Goal: Entertainment & Leisure: Consume media (video, audio)

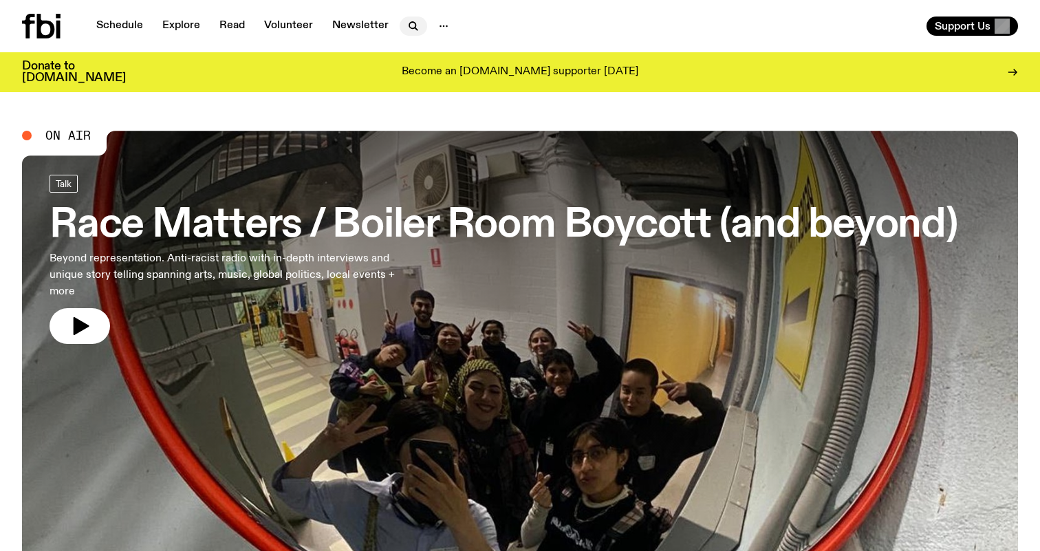
click at [407, 23] on icon "button" at bounding box center [413, 26] width 17 height 17
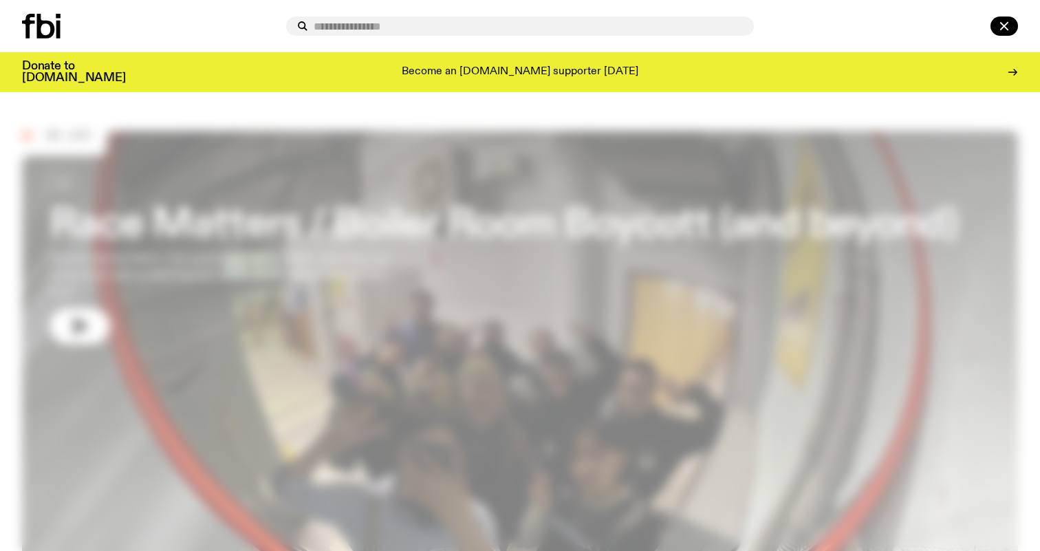
click at [407, 23] on input "text" at bounding box center [528, 27] width 429 height 12
click at [488, 39] on div at bounding box center [520, 26] width 1040 height 52
click at [1010, 19] on icon "button" at bounding box center [1004, 26] width 17 height 17
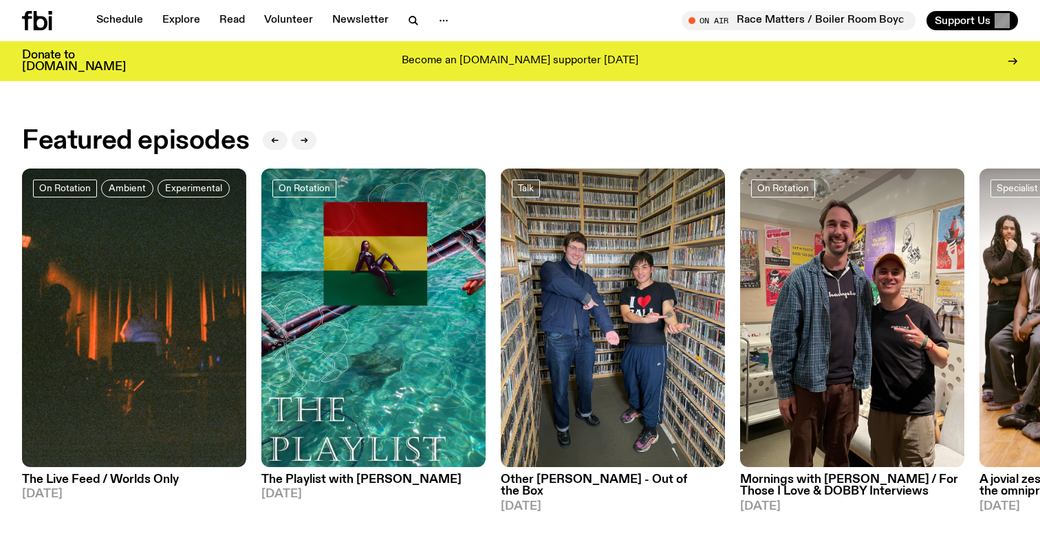
scroll to position [742, 0]
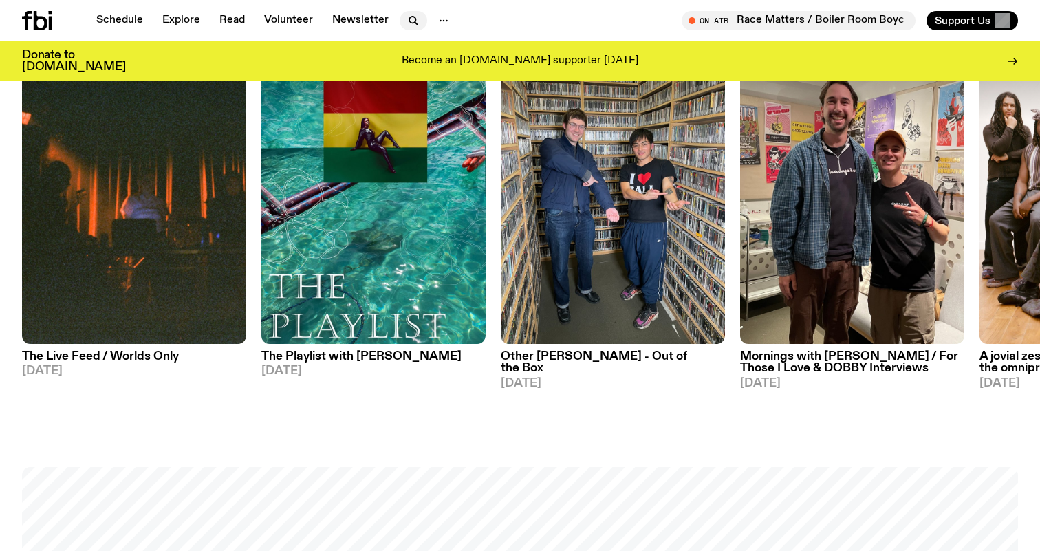
click at [415, 22] on icon "button" at bounding box center [416, 23] width 3 height 3
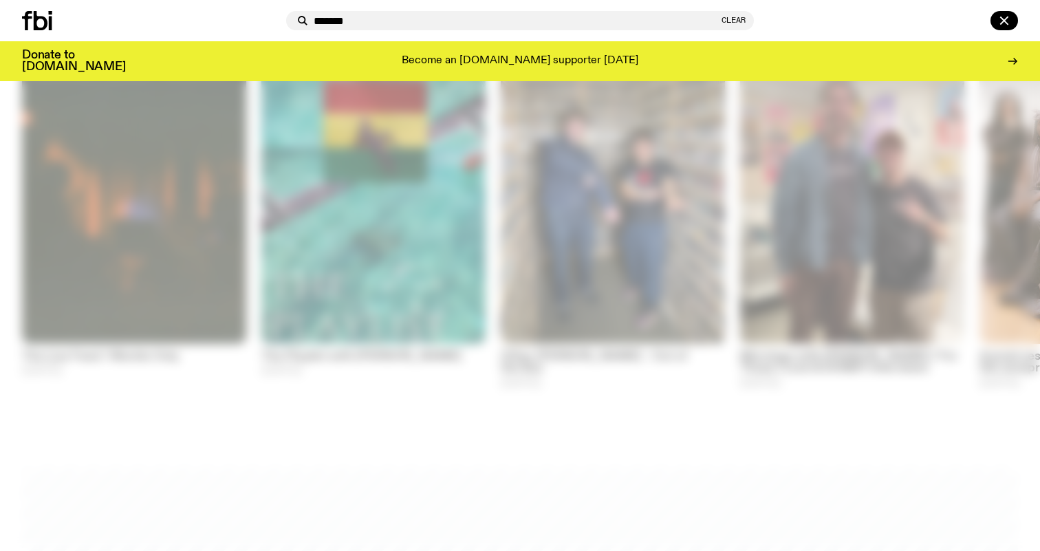
type input "*******"
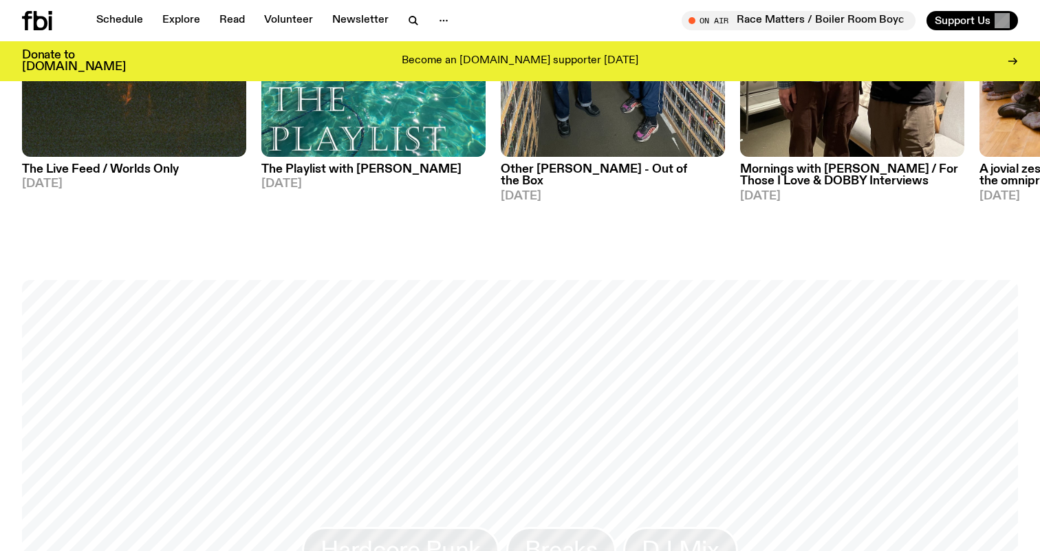
scroll to position [964, 0]
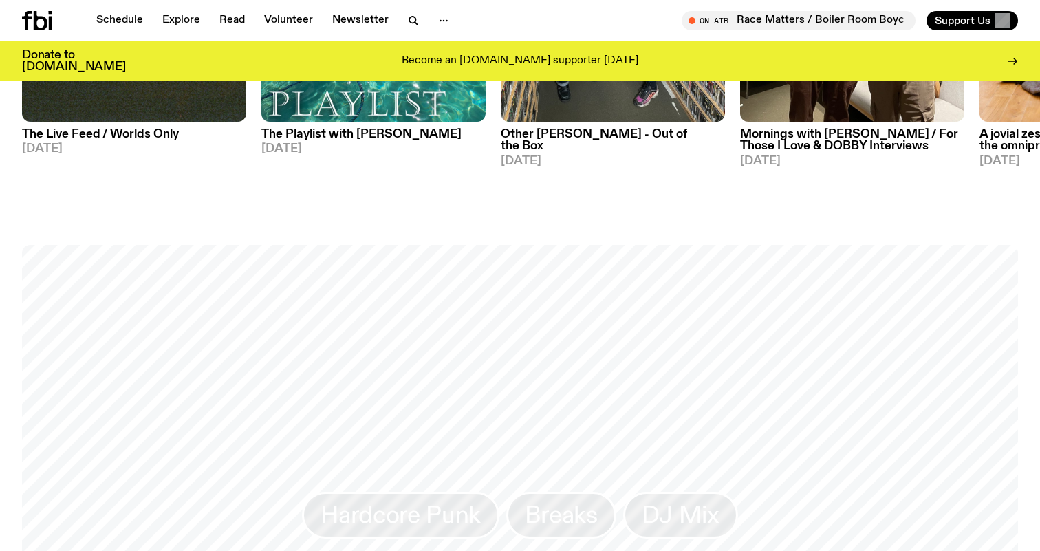
click at [411, 10] on div "Schedule Explore Read Volunteer Newsletter On Air Race Matters / Boiler Room Bo…" at bounding box center [520, 20] width 1040 height 41
click at [409, 20] on icon "button" at bounding box center [413, 20] width 17 height 17
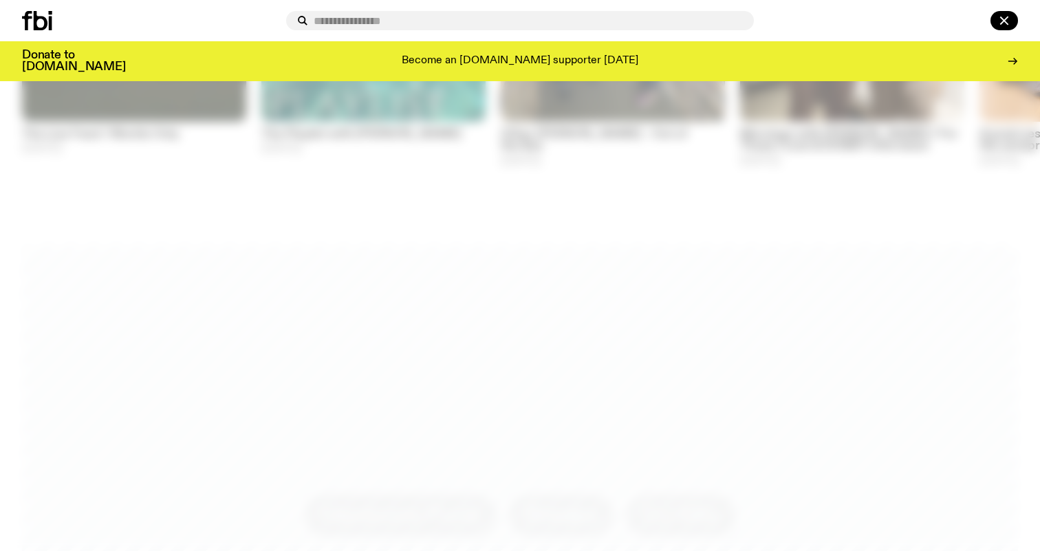
type input "*"
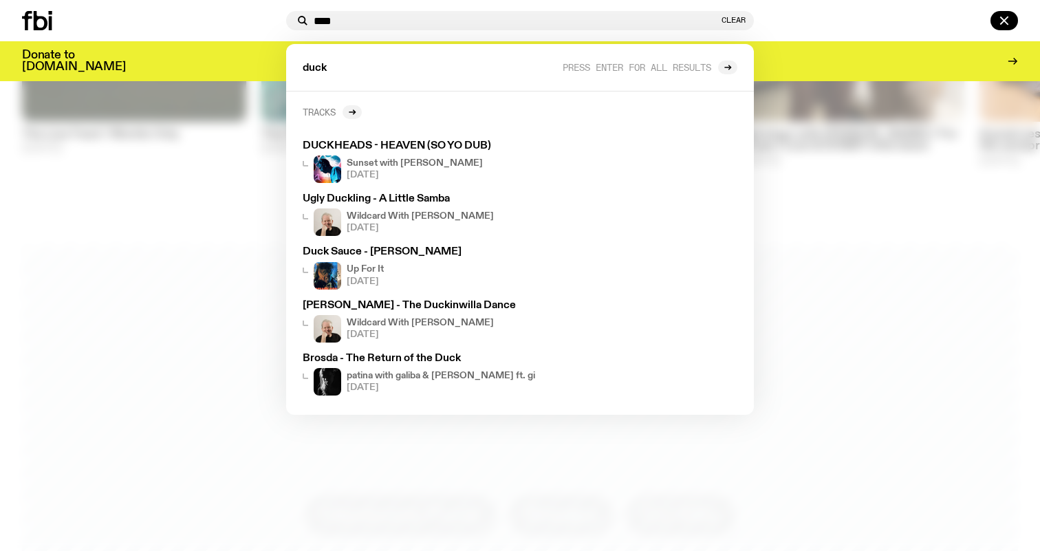
type input "****"
click at [313, 110] on h2 "Tracks" at bounding box center [319, 112] width 33 height 10
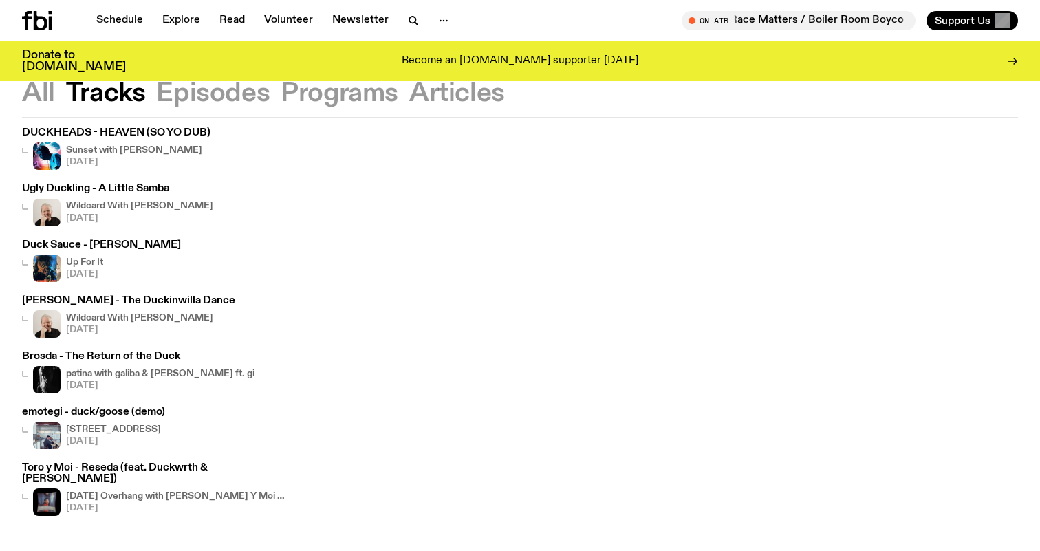
scroll to position [72, 0]
